Goal: Transaction & Acquisition: Book appointment/travel/reservation

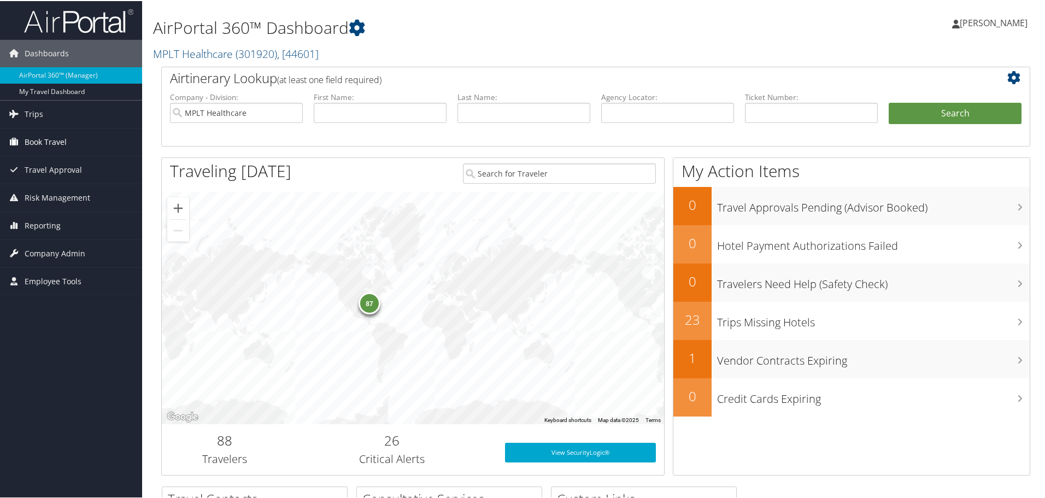
click at [50, 138] on span "Book Travel" at bounding box center [46, 140] width 42 height 27
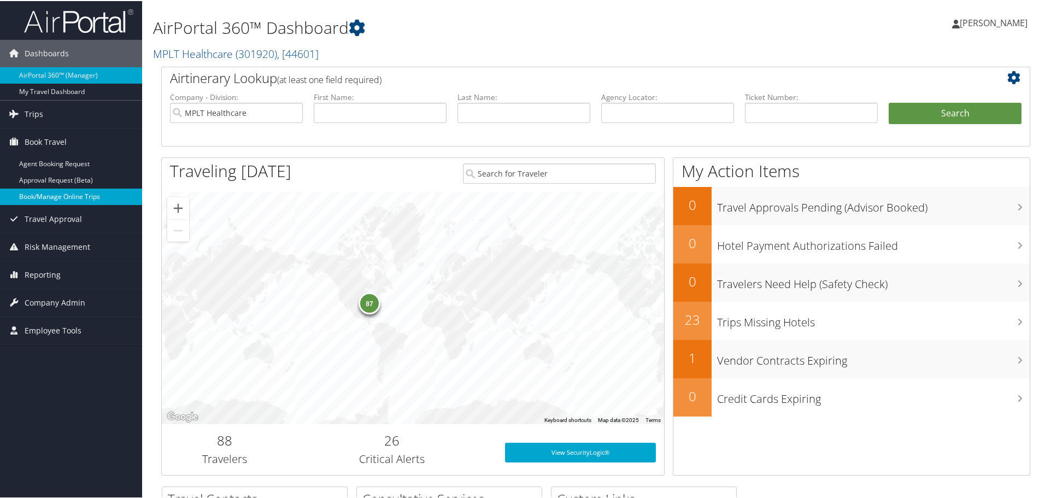
click at [51, 195] on link "Book/Manage Online Trips" at bounding box center [71, 196] width 142 height 16
